Goal: Navigation & Orientation: Find specific page/section

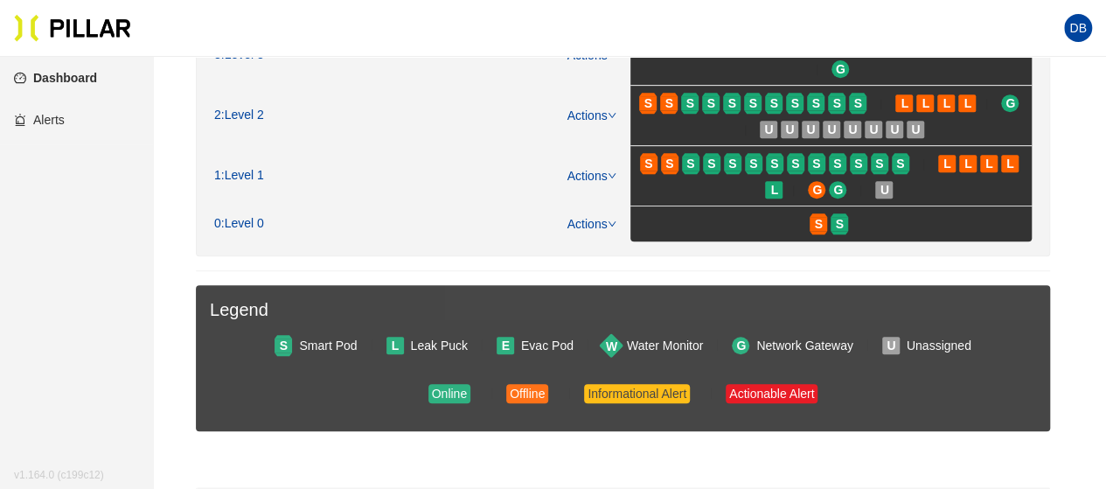
scroll to position [350, 0]
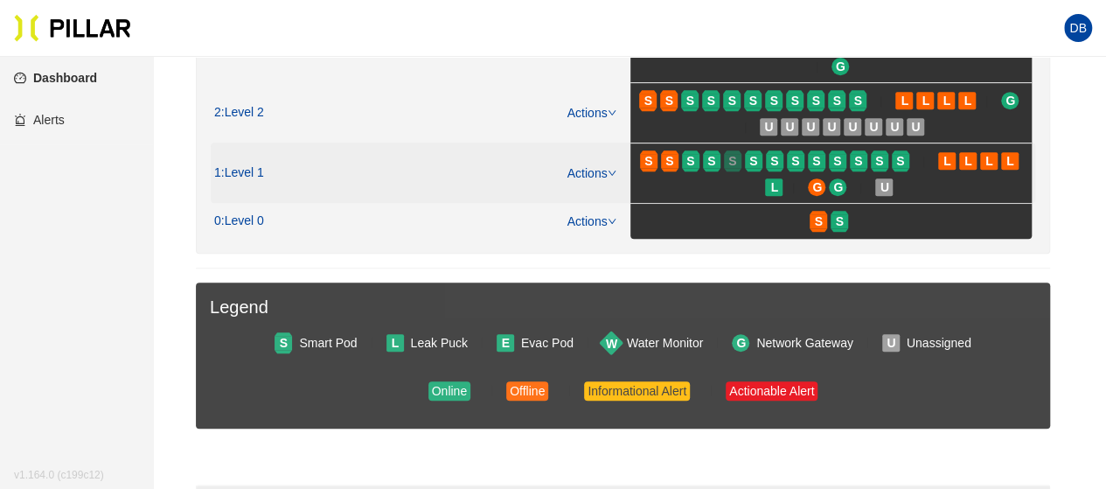
click at [724, 154] on div "S" at bounding box center [732, 161] width 17 height 14
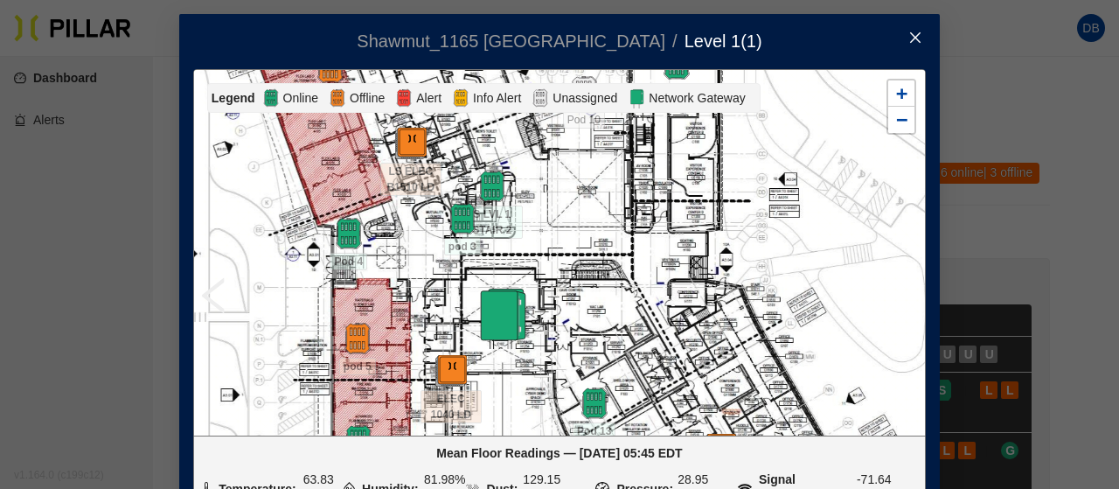
click at [908, 38] on icon "close" at bounding box center [915, 38] width 14 height 14
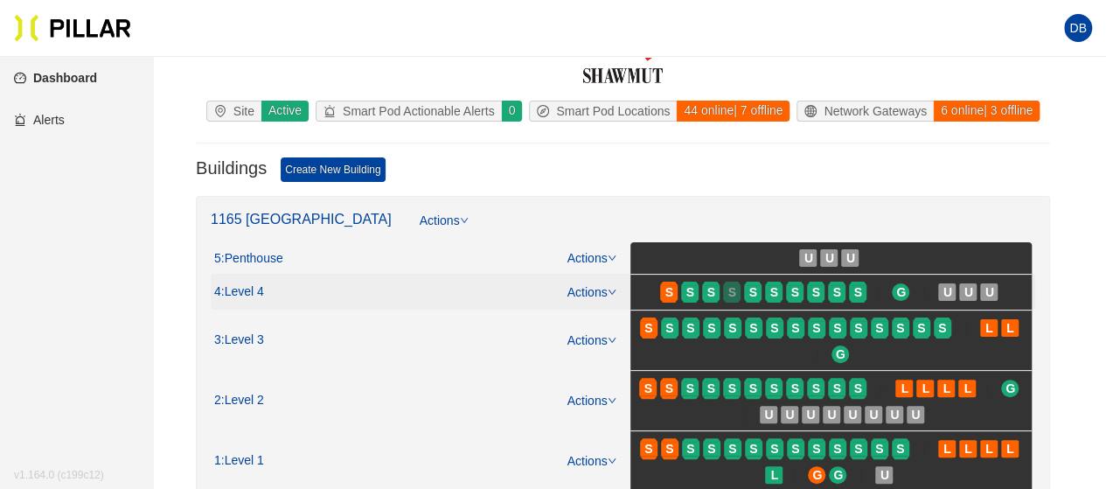
scroll to position [87, 0]
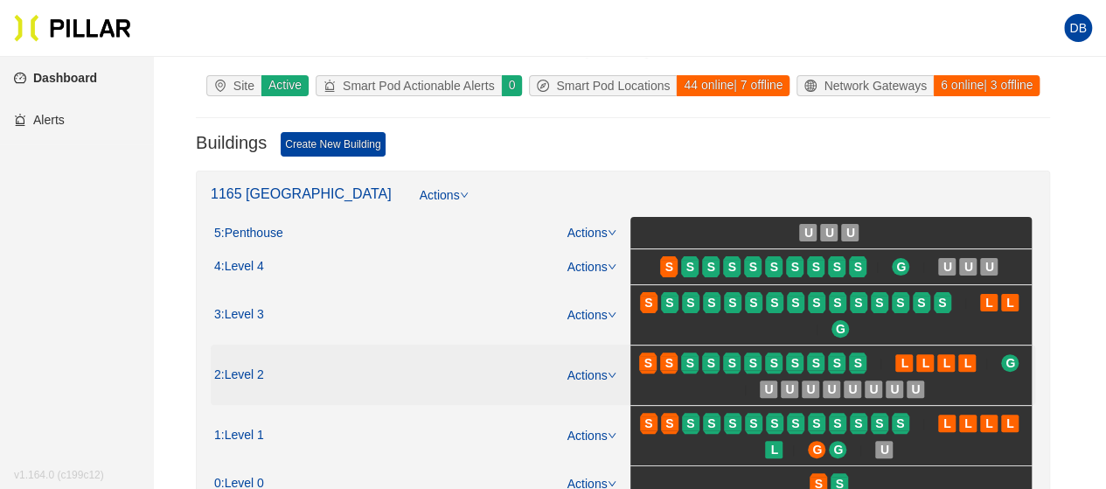
click at [720, 359] on span "S" at bounding box center [712, 363] width 21 height 28
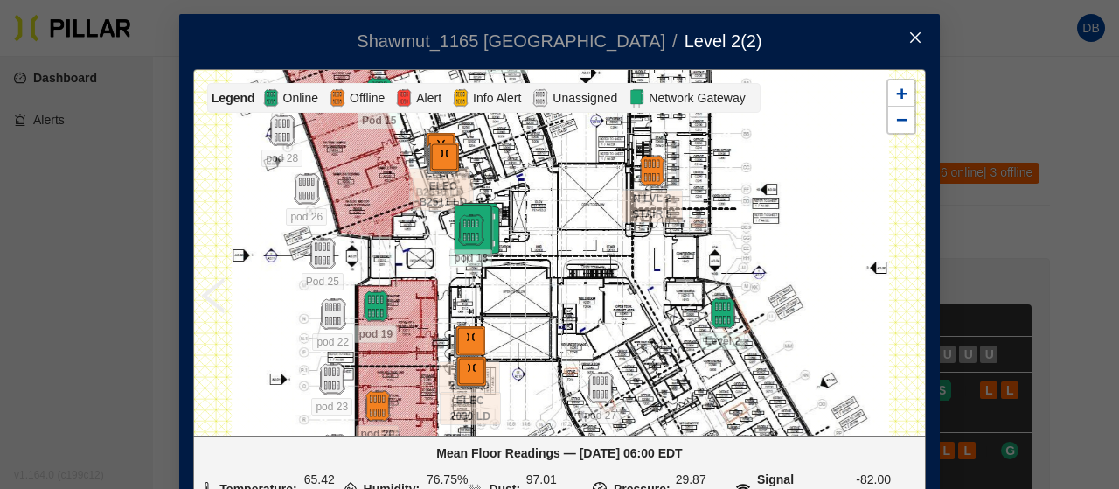
click at [910, 36] on icon "close" at bounding box center [915, 37] width 10 height 10
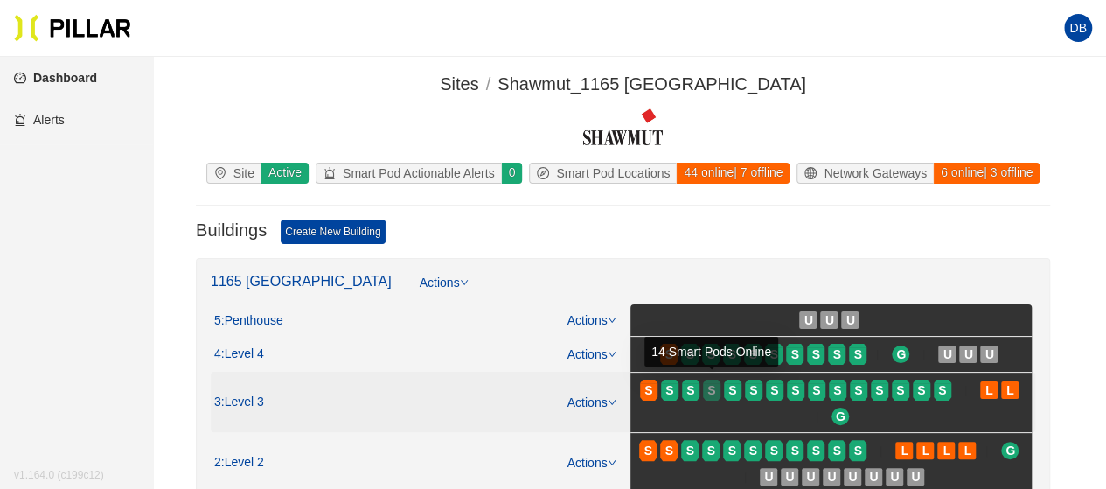
click at [715, 383] on span "S" at bounding box center [711, 389] width 8 height 19
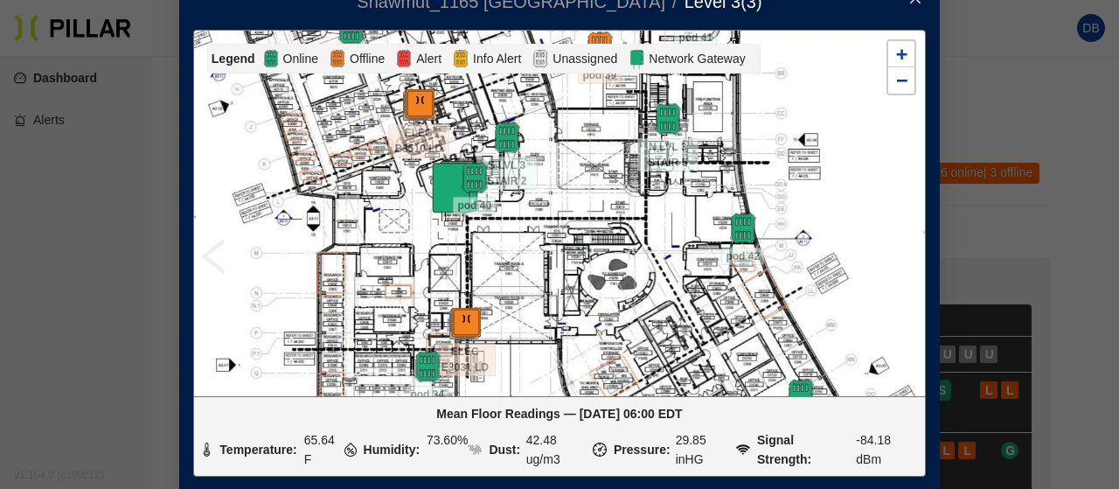
scroll to position [13, 0]
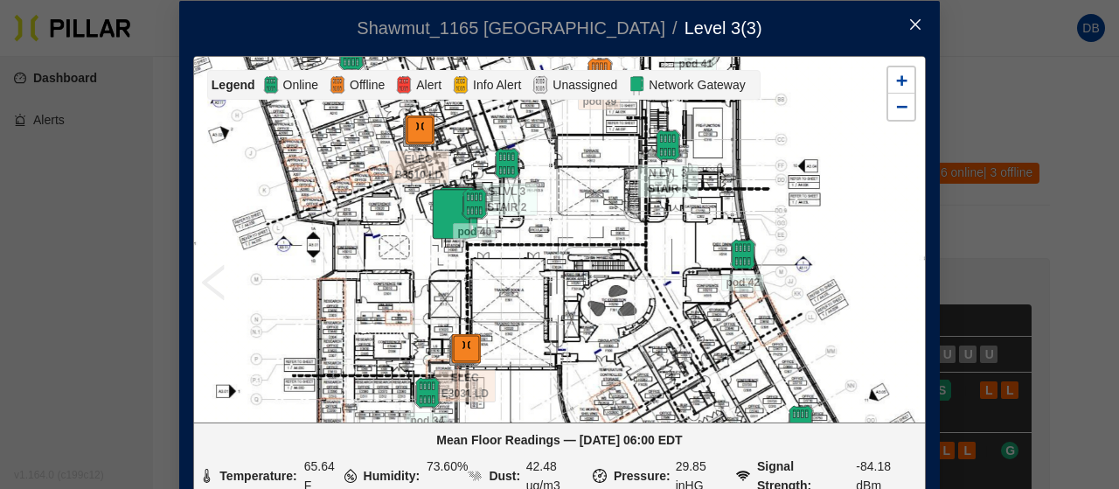
click at [913, 22] on icon "close" at bounding box center [915, 24] width 14 height 14
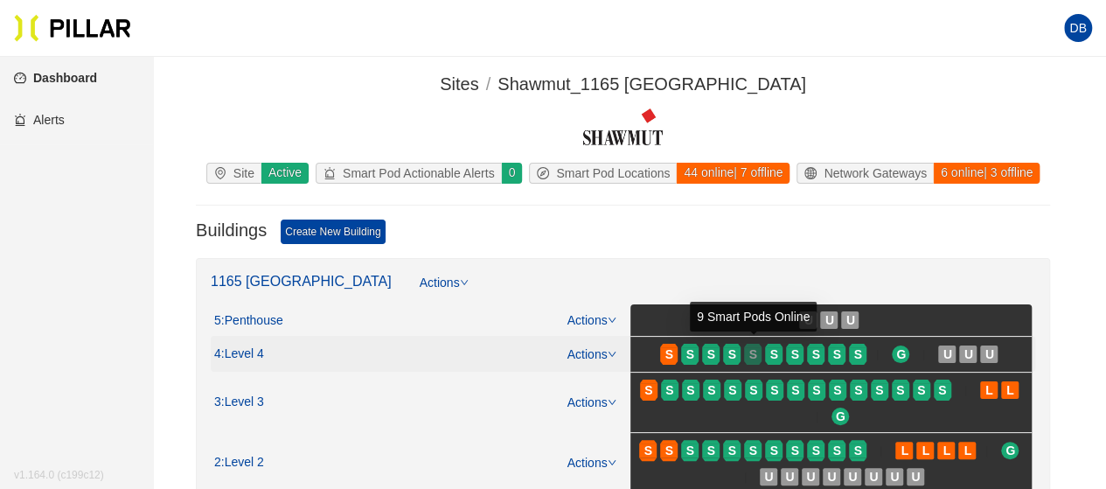
click at [752, 357] on span "S" at bounding box center [753, 353] width 8 height 19
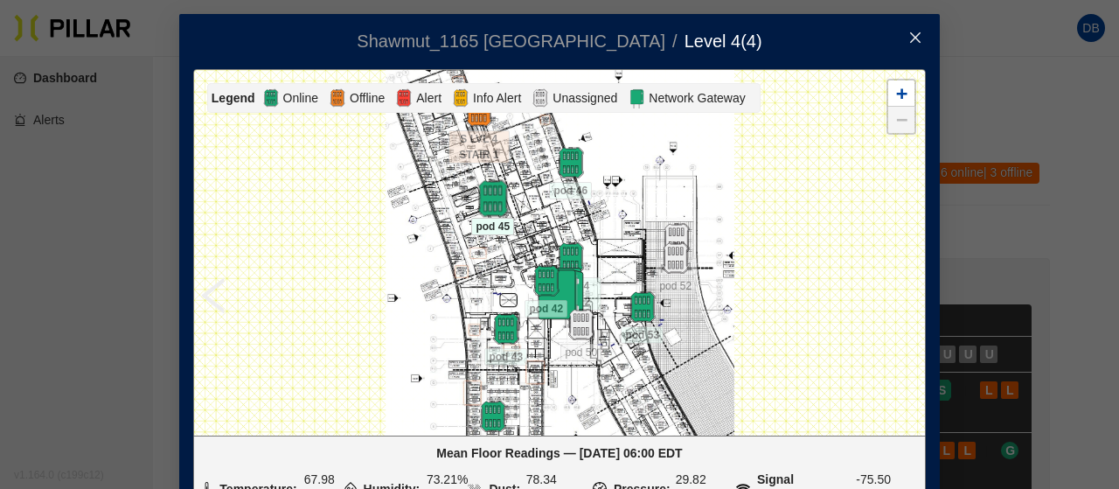
click at [481, 197] on img at bounding box center [493, 199] width 38 height 38
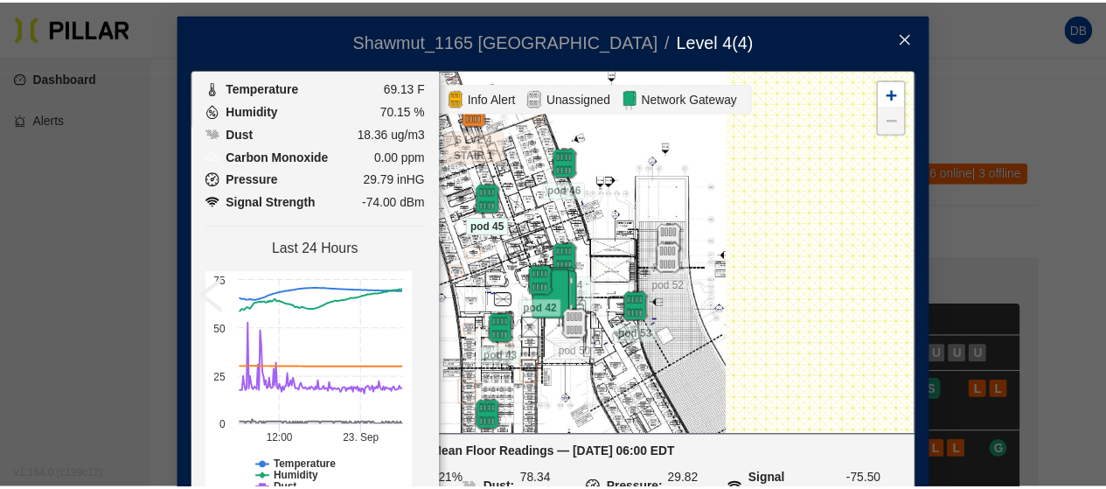
scroll to position [262, 0]
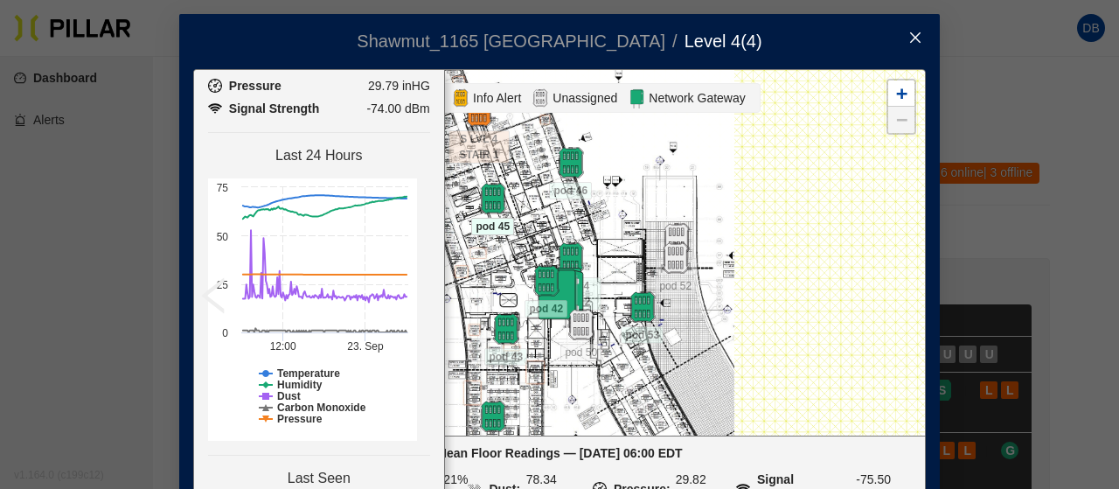
click at [908, 33] on icon "close" at bounding box center [915, 38] width 14 height 14
